Goal: Task Accomplishment & Management: Complete application form

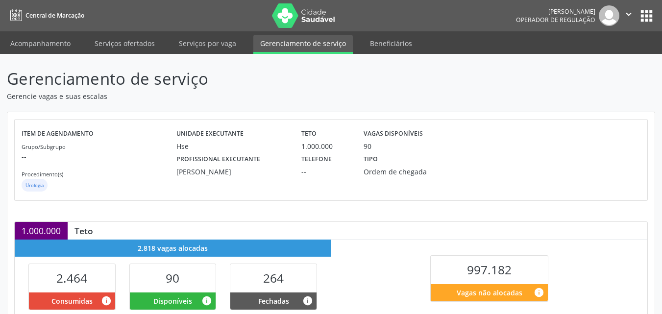
click at [615, 143] on div at bounding box center [588, 159] width 103 height 67
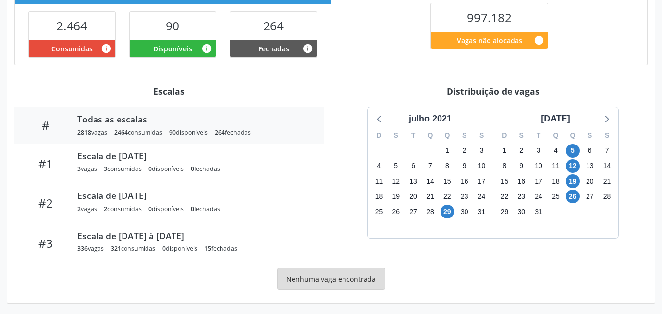
scroll to position [256, 0]
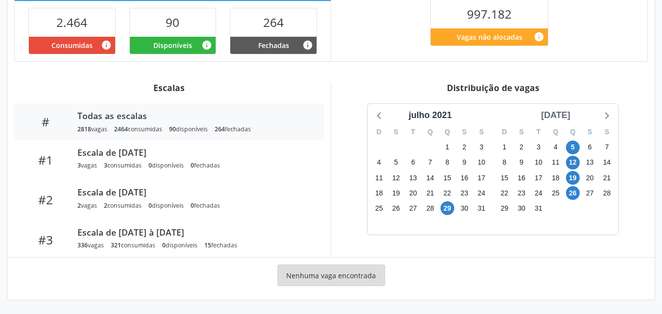
click at [566, 112] on div "agosto 2021" at bounding box center [555, 115] width 37 height 13
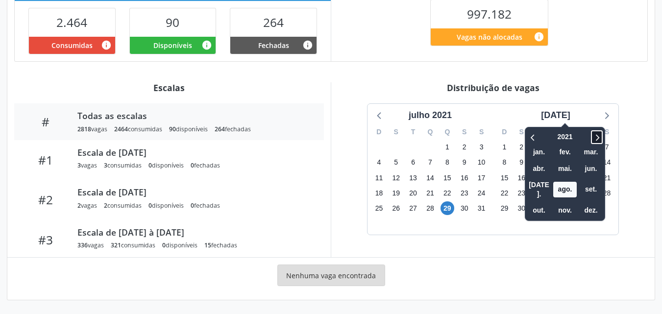
click at [592, 132] on icon at bounding box center [597, 137] width 10 height 12
click at [527, 203] on span "out." at bounding box center [539, 210] width 24 height 15
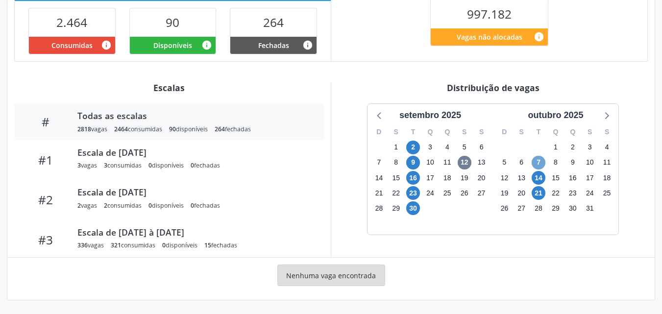
click at [536, 163] on span "7" at bounding box center [539, 163] width 14 height 14
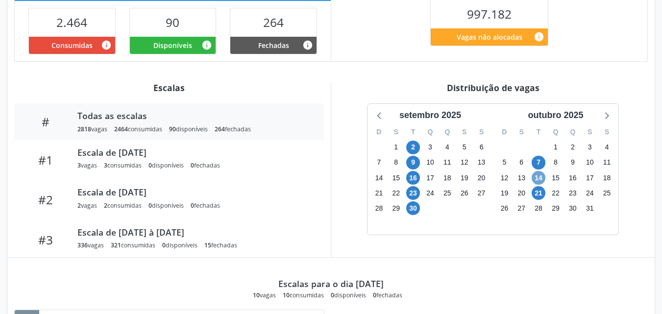
click at [538, 180] on span "14" at bounding box center [539, 178] width 14 height 14
click at [538, 188] on span "21" at bounding box center [539, 193] width 14 height 14
click at [610, 117] on icon at bounding box center [606, 115] width 13 height 13
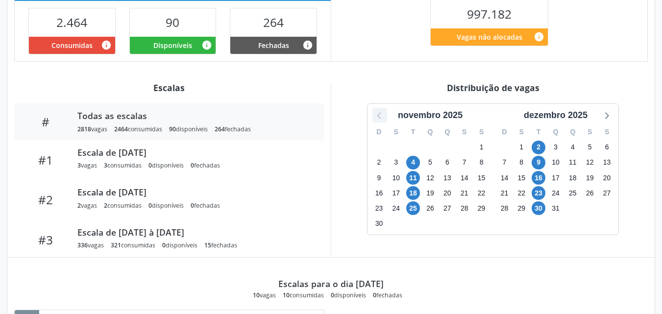
click at [379, 118] on icon at bounding box center [379, 115] width 13 height 13
click at [408, 69] on div "Item de agendamento Grupo/Subgrupo -- Procedimento(s) Urologia Unidade executan…" at bounding box center [330, 149] width 647 height 586
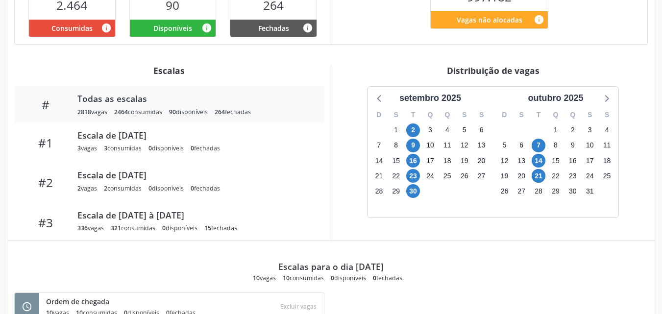
scroll to position [274, 0]
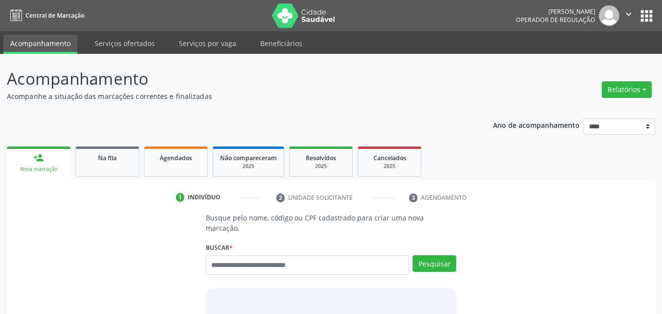
scroll to position [13, 0]
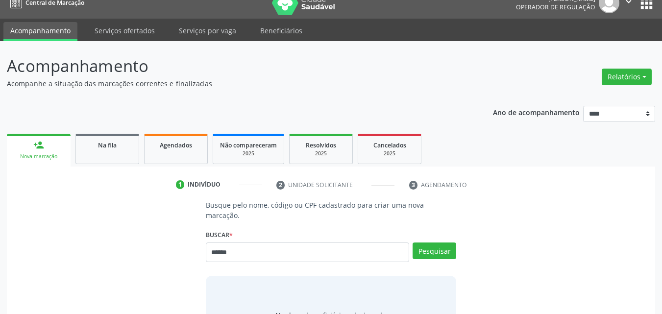
type input "******"
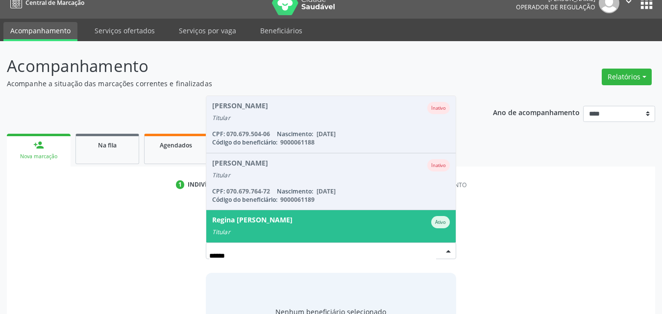
click at [394, 228] on div "Titular" at bounding box center [331, 232] width 238 height 8
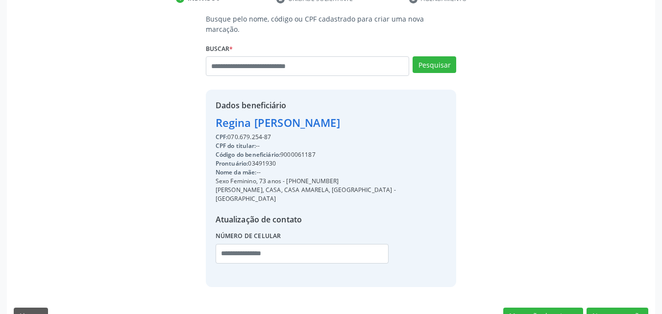
scroll to position [203, 0]
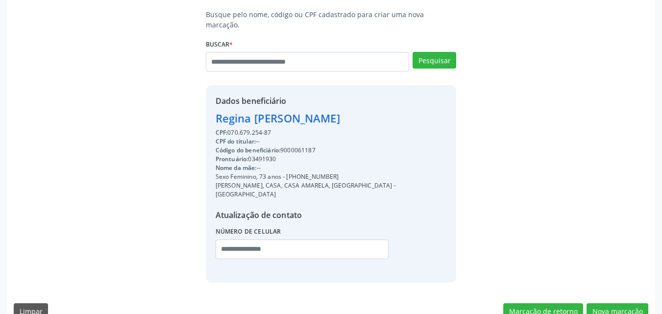
click at [300, 146] on div "Código do beneficiário: 9000061187" at bounding box center [331, 150] width 231 height 9
copy div "9000061187"
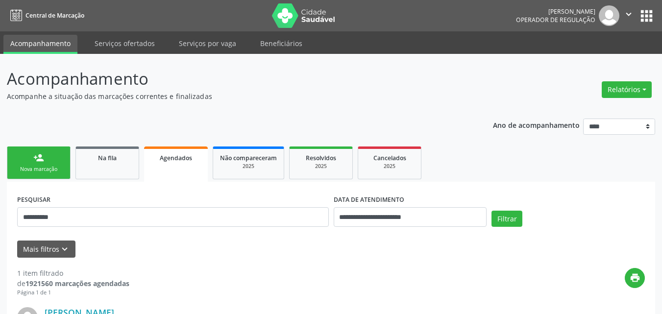
scroll to position [141, 0]
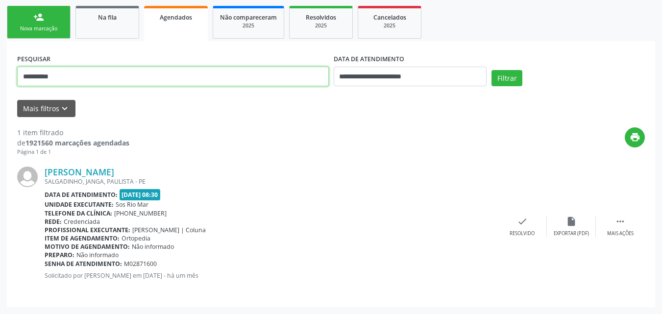
click at [261, 72] on input "**********" at bounding box center [173, 77] width 312 height 20
paste input "text"
type input "**********"
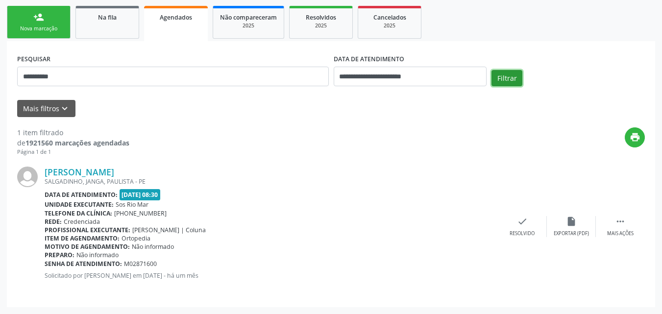
click at [505, 75] on button "Filtrar" at bounding box center [506, 78] width 31 height 17
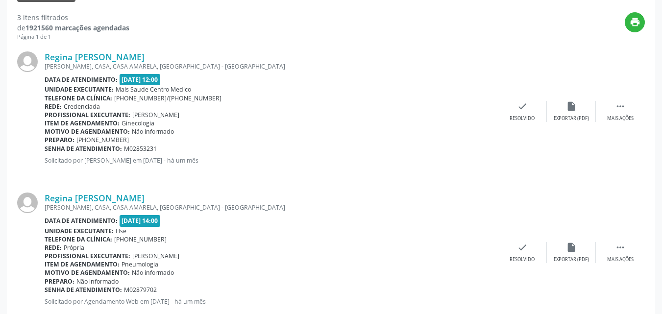
scroll to position [278, 0]
